Goal: Information Seeking & Learning: Learn about a topic

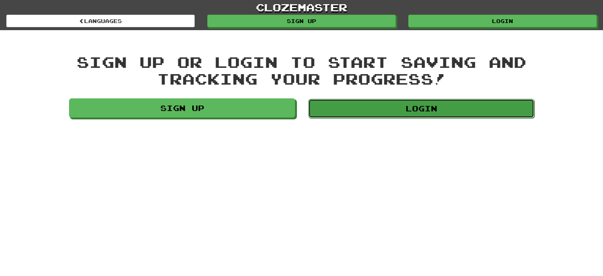
click at [381, 116] on link "Login" at bounding box center [421, 108] width 226 height 19
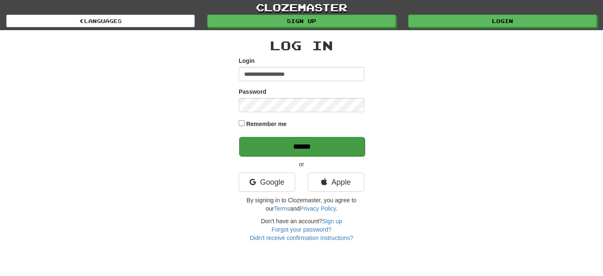
type input "**********"
click at [298, 149] on input "******" at bounding box center [302, 146] width 126 height 19
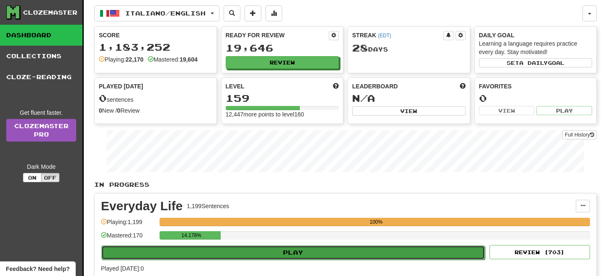
click at [269, 249] on button "Play" at bounding box center [293, 252] width 384 height 14
select select "**"
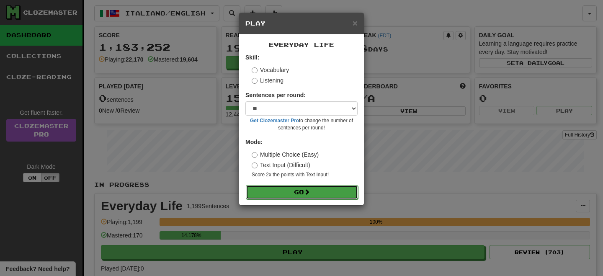
click at [292, 193] on button "Go" at bounding box center [302, 192] width 112 height 14
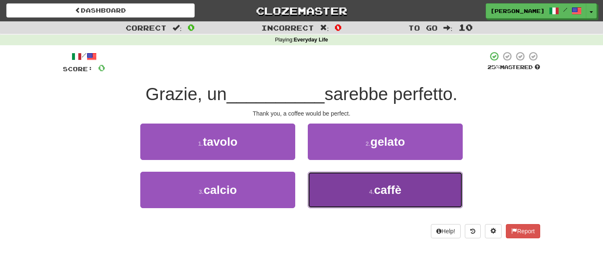
click at [348, 188] on button "4 . caffè" at bounding box center [385, 190] width 155 height 36
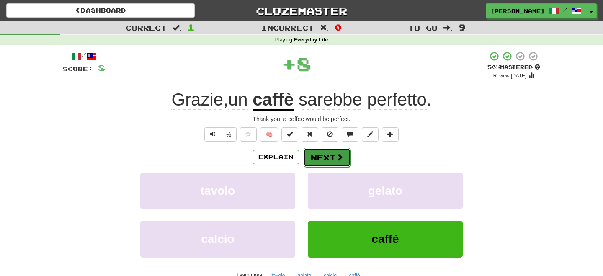
click at [325, 157] on button "Next" at bounding box center [327, 157] width 47 height 19
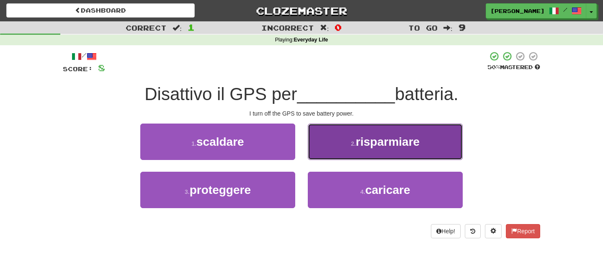
click at [360, 147] on span "risparmiare" at bounding box center [388, 141] width 64 height 13
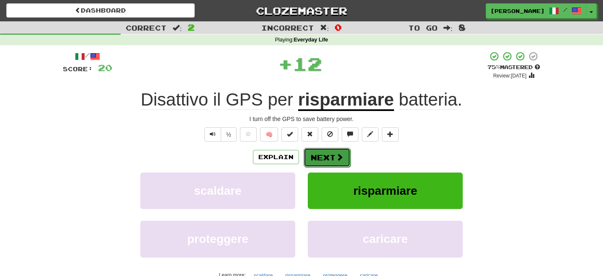
click at [325, 150] on button "Next" at bounding box center [327, 157] width 47 height 19
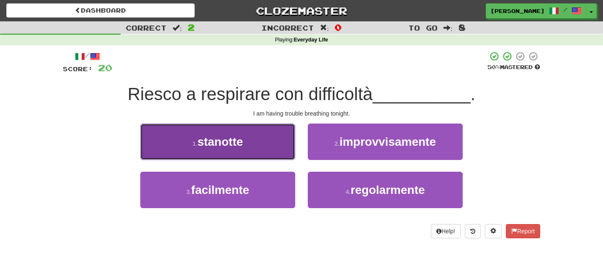
click at [262, 152] on button "1 . stanotte" at bounding box center [217, 142] width 155 height 36
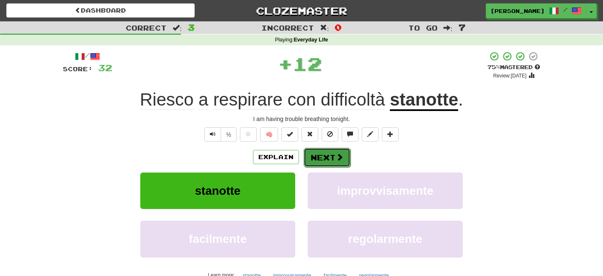
click at [341, 151] on button "Next" at bounding box center [327, 157] width 47 height 19
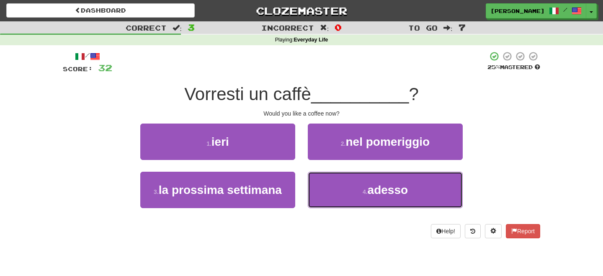
drag, startPoint x: 335, startPoint y: 188, endPoint x: 328, endPoint y: 168, distance: 20.8
click at [333, 183] on button "4 . adesso" at bounding box center [385, 190] width 155 height 36
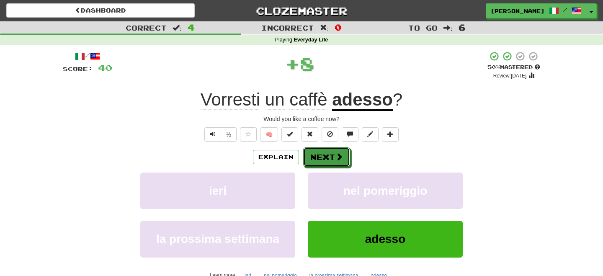
click at [321, 158] on button "Next" at bounding box center [326, 156] width 47 height 19
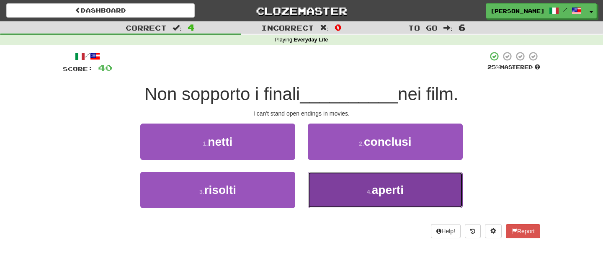
click at [363, 191] on button "4 . aperti" at bounding box center [385, 190] width 155 height 36
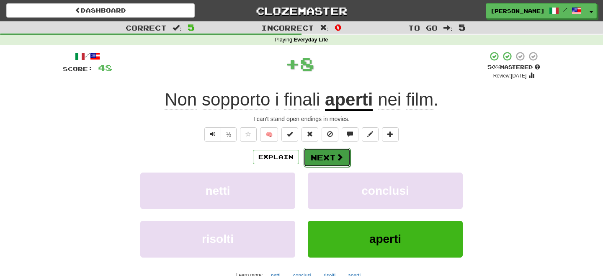
click at [329, 161] on button "Next" at bounding box center [327, 157] width 47 height 19
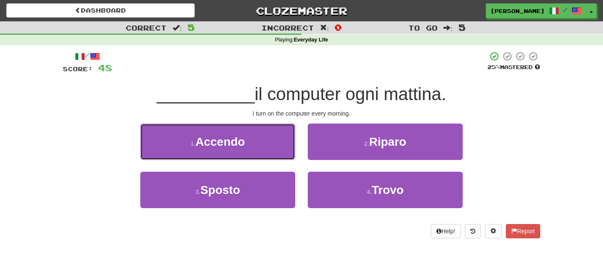
drag, startPoint x: 215, startPoint y: 139, endPoint x: 253, endPoint y: 147, distance: 38.9
click at [228, 144] on span "Accendo" at bounding box center [220, 141] width 49 height 13
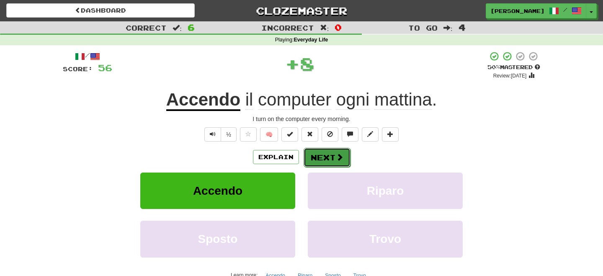
click at [316, 157] on button "Next" at bounding box center [327, 157] width 47 height 19
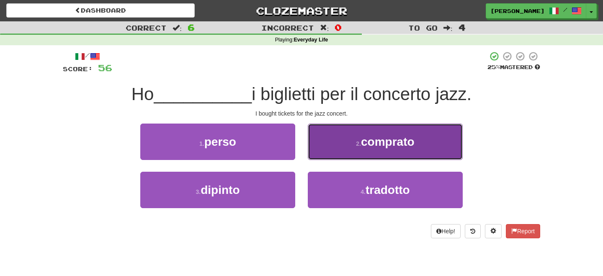
click at [356, 147] on small "2 ." at bounding box center [358, 143] width 5 height 7
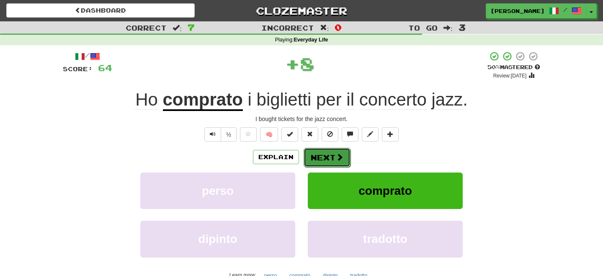
click at [338, 150] on button "Next" at bounding box center [327, 157] width 47 height 19
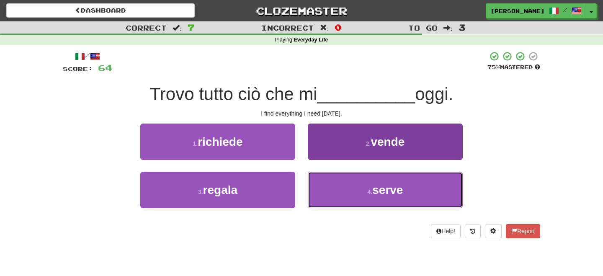
drag, startPoint x: 383, startPoint y: 188, endPoint x: 361, endPoint y: 178, distance: 23.8
click at [383, 187] on span "serve" at bounding box center [387, 189] width 31 height 13
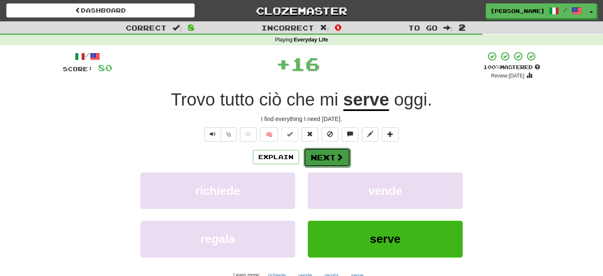
click at [328, 159] on button "Next" at bounding box center [327, 157] width 47 height 19
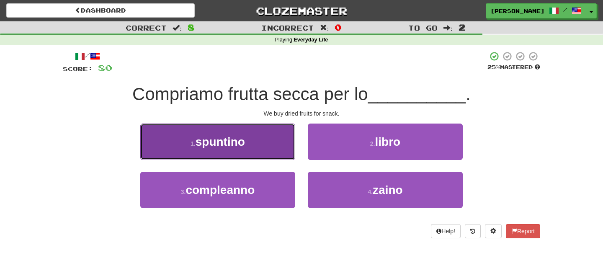
click at [197, 146] on button "1 . spuntino" at bounding box center [217, 142] width 155 height 36
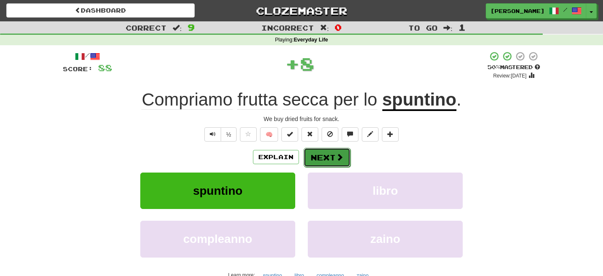
click at [320, 155] on button "Next" at bounding box center [327, 157] width 47 height 19
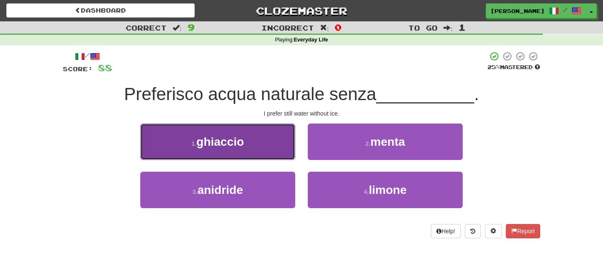
click at [244, 147] on span "ghiaccio" at bounding box center [220, 141] width 48 height 13
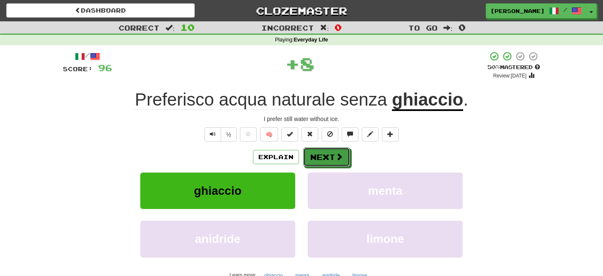
click at [312, 157] on button "Next" at bounding box center [326, 156] width 47 height 19
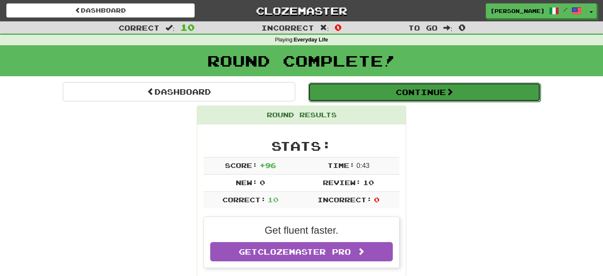
click at [404, 95] on button "Continue" at bounding box center [424, 92] width 232 height 19
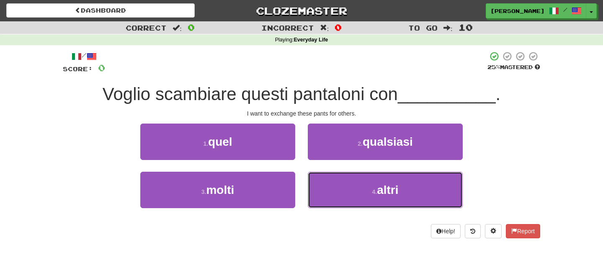
drag, startPoint x: 348, startPoint y: 187, endPoint x: 343, endPoint y: 172, distance: 16.4
click at [346, 181] on button "4 . altri" at bounding box center [385, 190] width 155 height 36
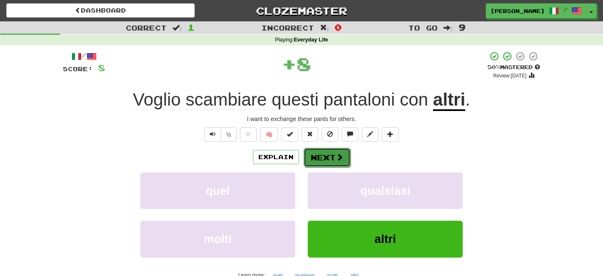
click at [330, 150] on button "Next" at bounding box center [327, 157] width 47 height 19
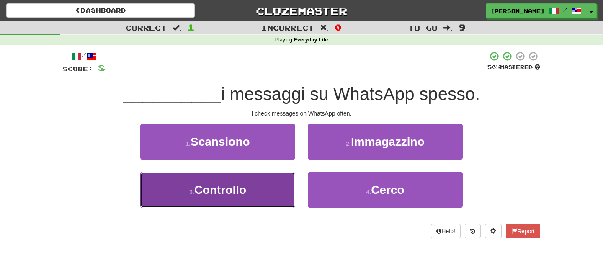
click at [237, 188] on span "Controllo" at bounding box center [220, 189] width 52 height 13
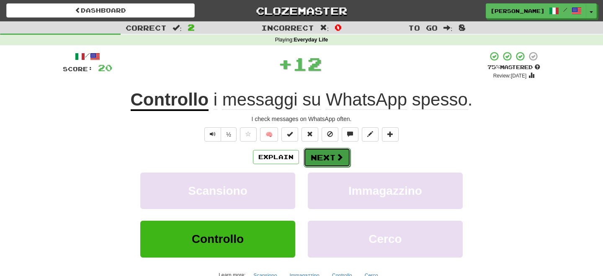
click at [317, 159] on button "Next" at bounding box center [327, 157] width 47 height 19
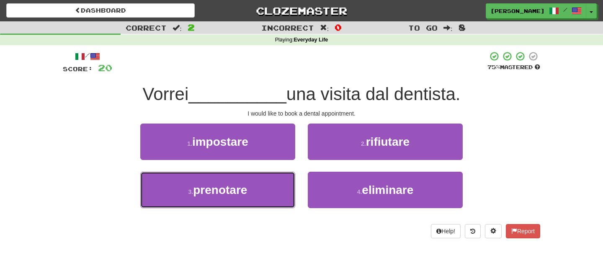
drag, startPoint x: 212, startPoint y: 187, endPoint x: 252, endPoint y: 167, distance: 45.0
click at [213, 187] on span "prenotare" at bounding box center [220, 189] width 54 height 13
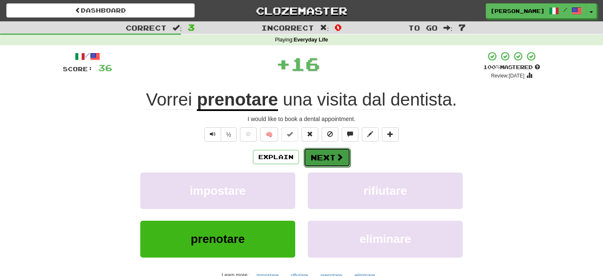
click at [318, 155] on button "Next" at bounding box center [327, 157] width 47 height 19
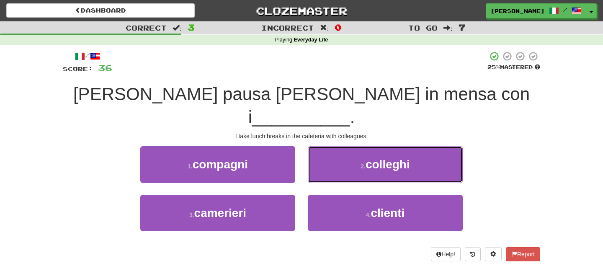
click at [409, 158] on span "colleghi" at bounding box center [388, 164] width 44 height 13
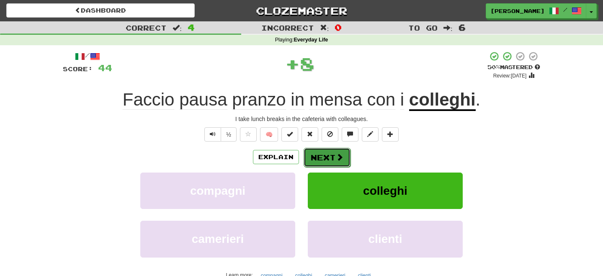
click at [320, 157] on button "Next" at bounding box center [327, 157] width 47 height 19
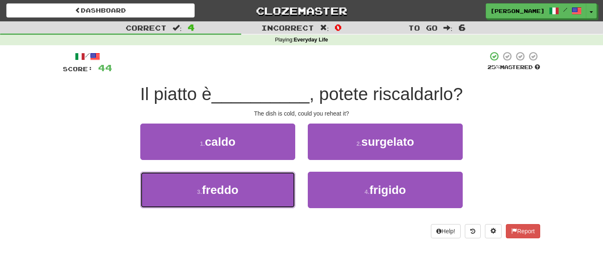
drag, startPoint x: 233, startPoint y: 198, endPoint x: 285, endPoint y: 168, distance: 60.1
click at [238, 195] on button "3 . freddo" at bounding box center [217, 190] width 155 height 36
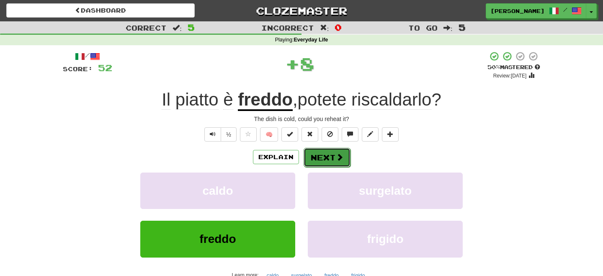
click at [317, 157] on button "Next" at bounding box center [327, 157] width 47 height 19
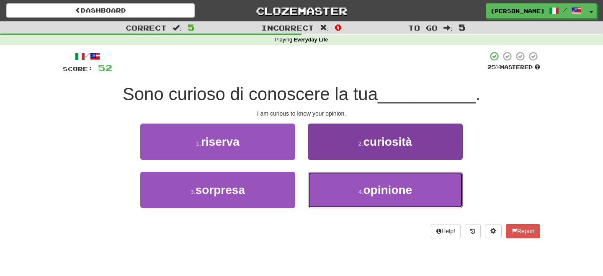
drag, startPoint x: 330, startPoint y: 196, endPoint x: 328, endPoint y: 188, distance: 8.3
click at [330, 193] on button "4 . opinione" at bounding box center [385, 190] width 155 height 36
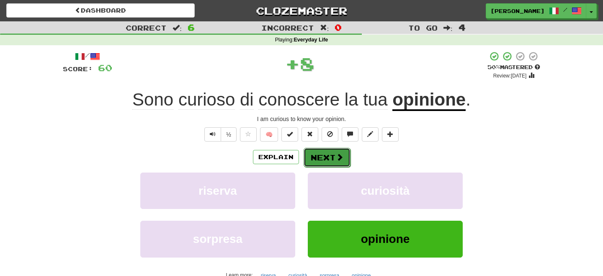
click at [323, 155] on button "Next" at bounding box center [327, 157] width 47 height 19
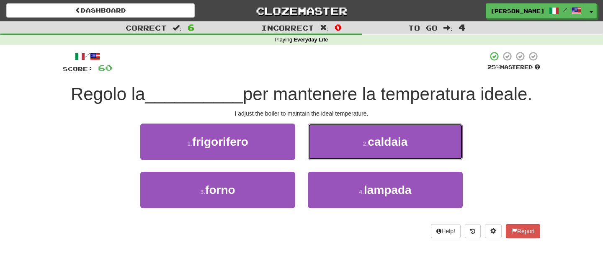
click at [402, 144] on span "caldaia" at bounding box center [388, 141] width 40 height 13
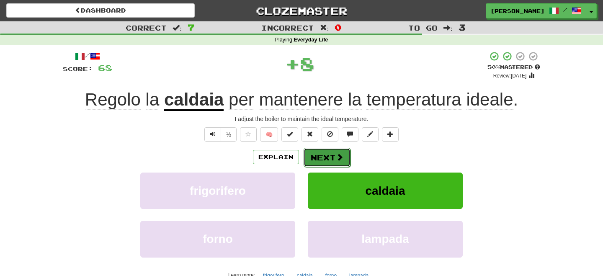
drag, startPoint x: 315, startPoint y: 160, endPoint x: 320, endPoint y: 160, distance: 4.6
click at [320, 160] on button "Next" at bounding box center [327, 157] width 47 height 19
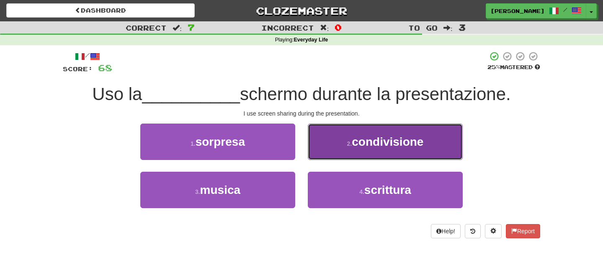
click at [370, 152] on button "2 . condivisione" at bounding box center [385, 142] width 155 height 36
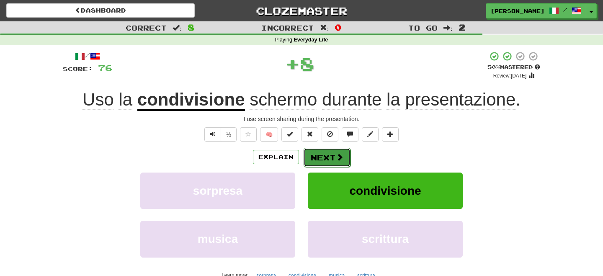
click at [338, 160] on span at bounding box center [340, 157] width 8 height 8
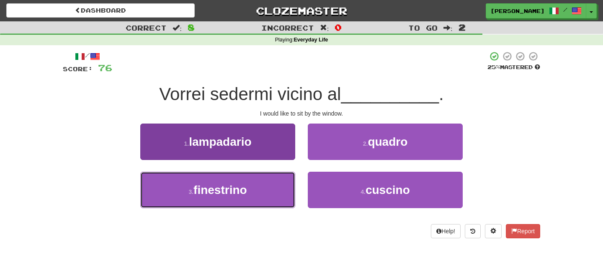
drag, startPoint x: 241, startPoint y: 191, endPoint x: 258, endPoint y: 174, distance: 24.6
click at [243, 191] on span "finestrino" at bounding box center [221, 189] width 54 height 13
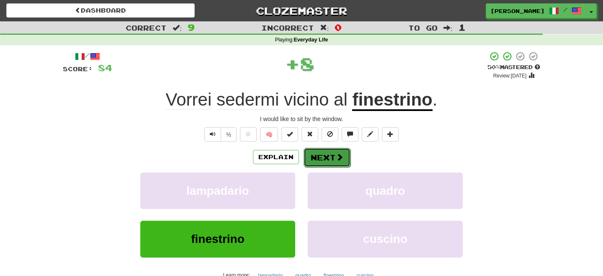
click at [319, 155] on button "Next" at bounding box center [327, 157] width 47 height 19
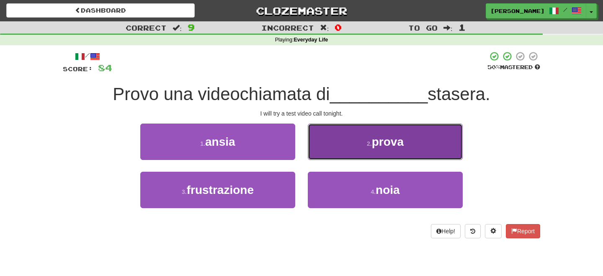
click at [340, 148] on button "2 . prova" at bounding box center [385, 142] width 155 height 36
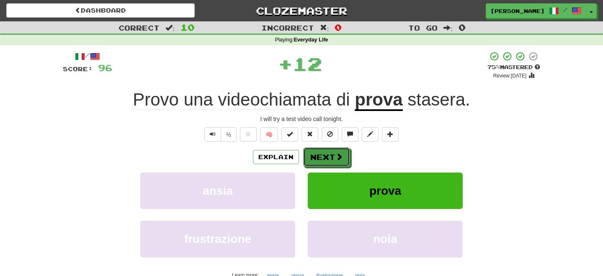
click at [323, 154] on button "Next" at bounding box center [326, 156] width 47 height 19
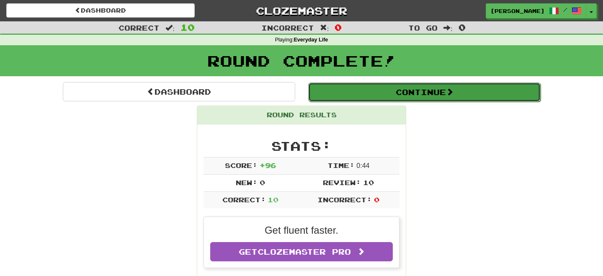
click at [359, 88] on button "Continue" at bounding box center [424, 92] width 232 height 19
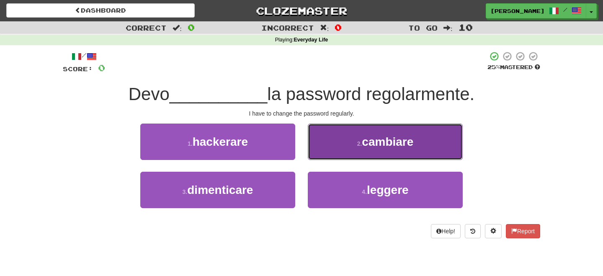
click at [374, 148] on span "cambiare" at bounding box center [388, 141] width 52 height 13
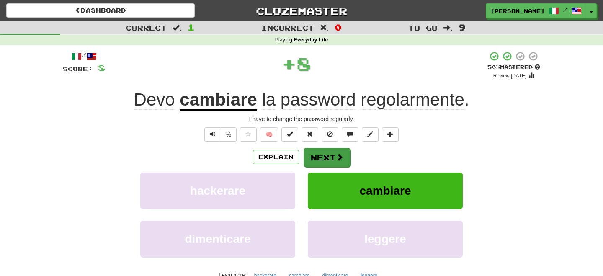
click at [327, 153] on button "Next" at bounding box center [327, 157] width 47 height 19
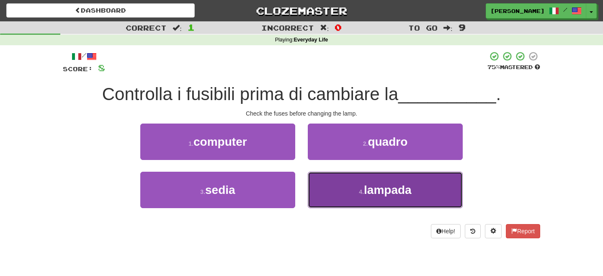
drag, startPoint x: 359, startPoint y: 192, endPoint x: 349, endPoint y: 181, distance: 15.4
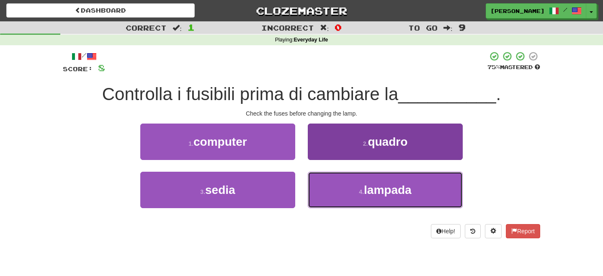
click at [359, 191] on small "4 ." at bounding box center [361, 191] width 5 height 7
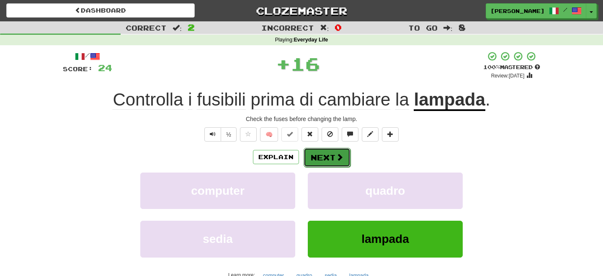
click at [329, 157] on button "Next" at bounding box center [327, 157] width 47 height 19
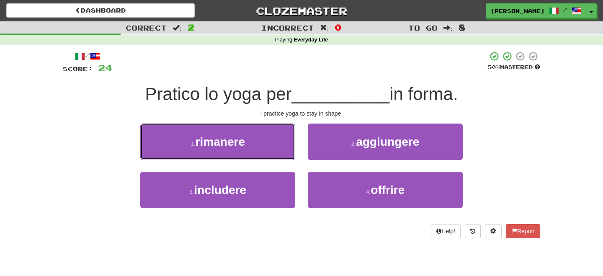
drag, startPoint x: 222, startPoint y: 146, endPoint x: 296, endPoint y: 157, distance: 74.5
click at [267, 154] on button "1 . rimanere" at bounding box center [217, 142] width 155 height 36
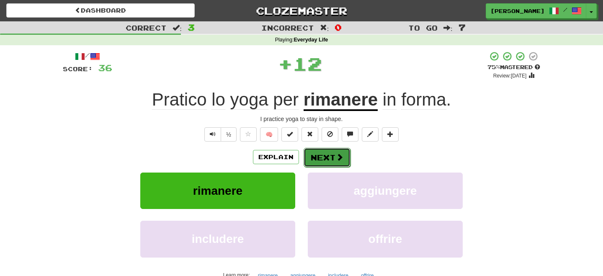
click at [333, 156] on button "Next" at bounding box center [327, 157] width 47 height 19
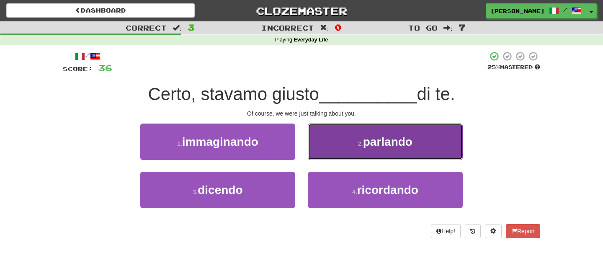
click at [371, 157] on button "2 . parlando" at bounding box center [385, 142] width 155 height 36
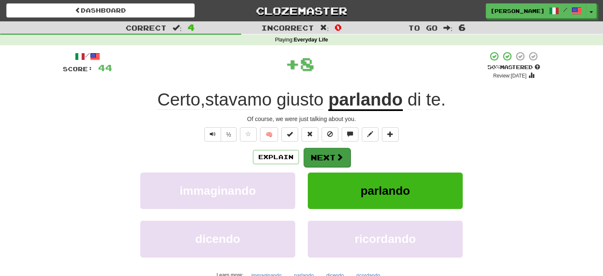
click at [326, 160] on button "Next" at bounding box center [327, 157] width 47 height 19
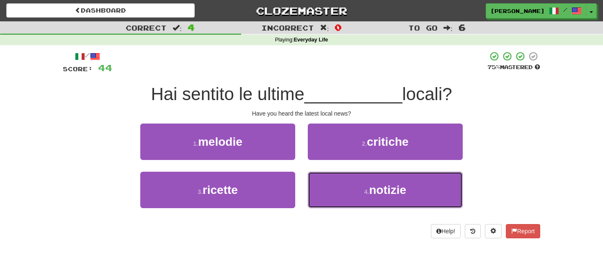
drag, startPoint x: 343, startPoint y: 191, endPoint x: 335, endPoint y: 169, distance: 22.9
click at [343, 189] on button "4 . notizie" at bounding box center [385, 190] width 155 height 36
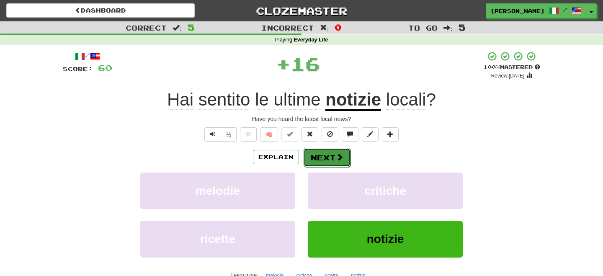
click at [330, 154] on button "Next" at bounding box center [327, 157] width 47 height 19
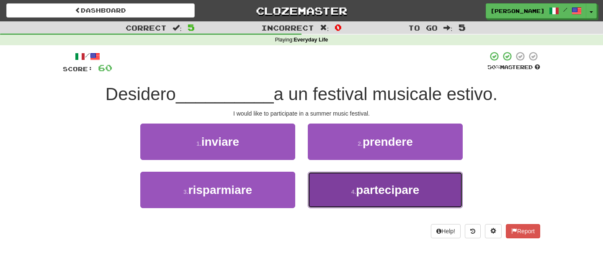
click at [354, 199] on button "4 . partecipare" at bounding box center [385, 190] width 155 height 36
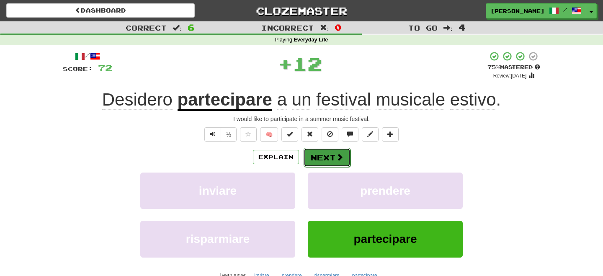
click at [326, 160] on button "Next" at bounding box center [327, 157] width 47 height 19
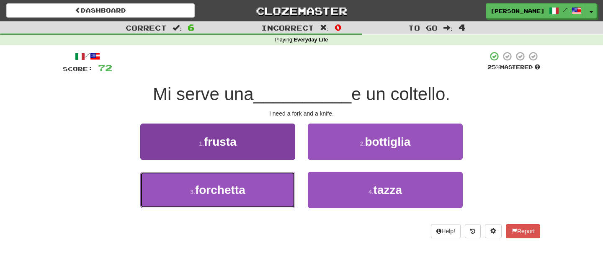
drag, startPoint x: 224, startPoint y: 192, endPoint x: 289, endPoint y: 174, distance: 67.0
click at [245, 189] on span "forchetta" at bounding box center [220, 189] width 50 height 13
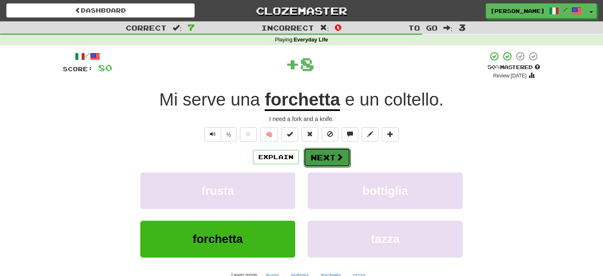
click at [337, 159] on span at bounding box center [340, 157] width 8 height 8
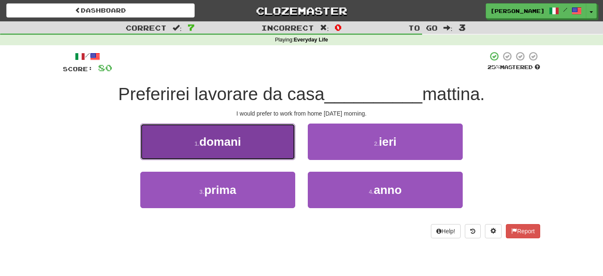
click at [221, 149] on button "1 . domani" at bounding box center [217, 142] width 155 height 36
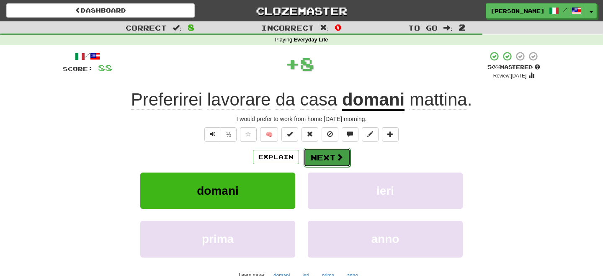
click at [317, 156] on button "Next" at bounding box center [327, 157] width 47 height 19
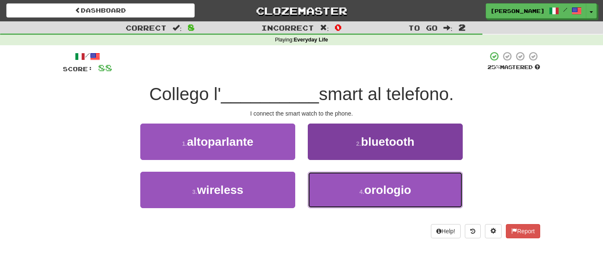
click at [387, 199] on button "4 . orologio" at bounding box center [385, 190] width 155 height 36
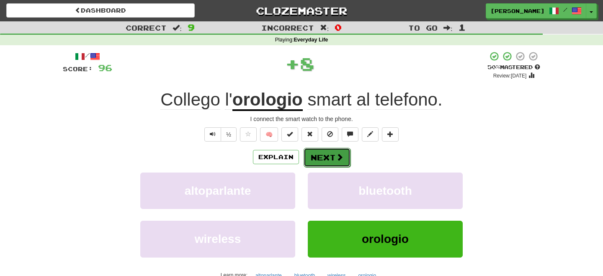
click at [333, 157] on button "Next" at bounding box center [327, 157] width 47 height 19
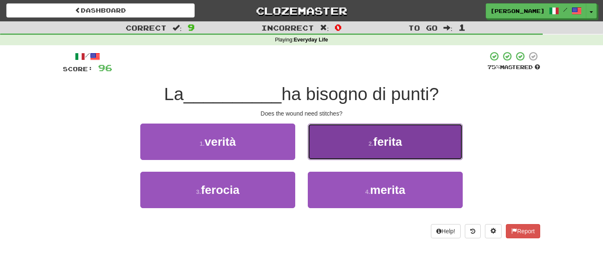
click at [344, 150] on button "2 . ferita" at bounding box center [385, 142] width 155 height 36
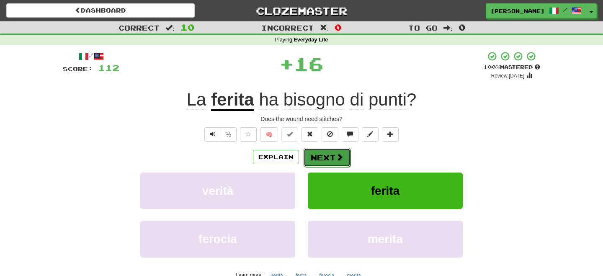
click at [326, 153] on button "Next" at bounding box center [327, 157] width 47 height 19
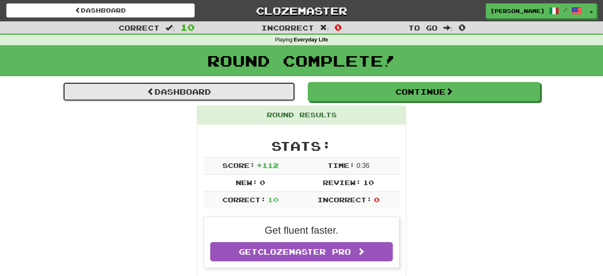
click at [179, 95] on link "Dashboard" at bounding box center [179, 91] width 232 height 19
